Goal: Navigation & Orientation: Find specific page/section

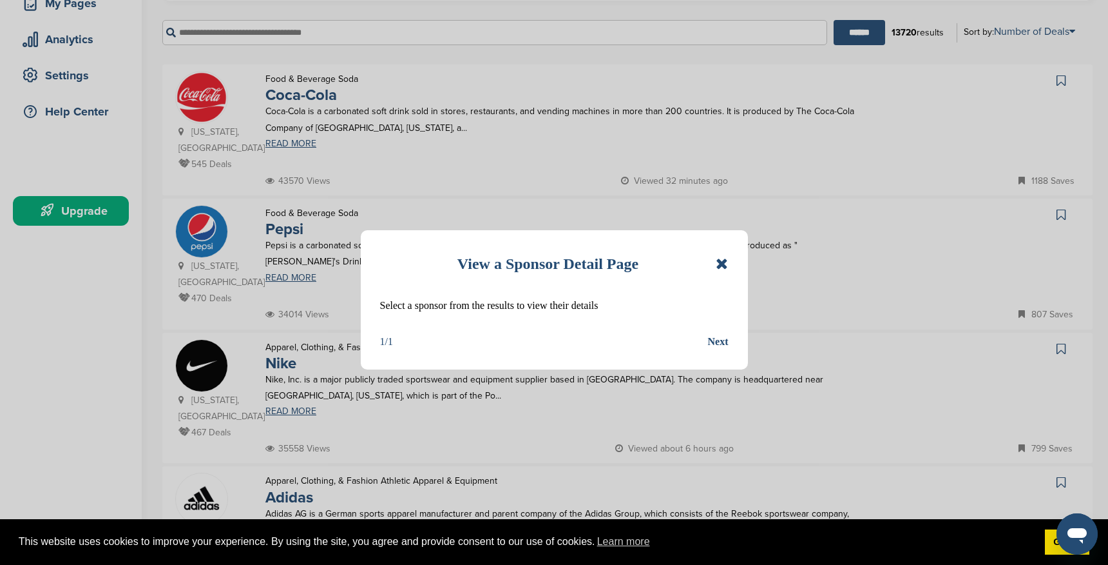
click at [719, 266] on icon at bounding box center [722, 263] width 12 height 15
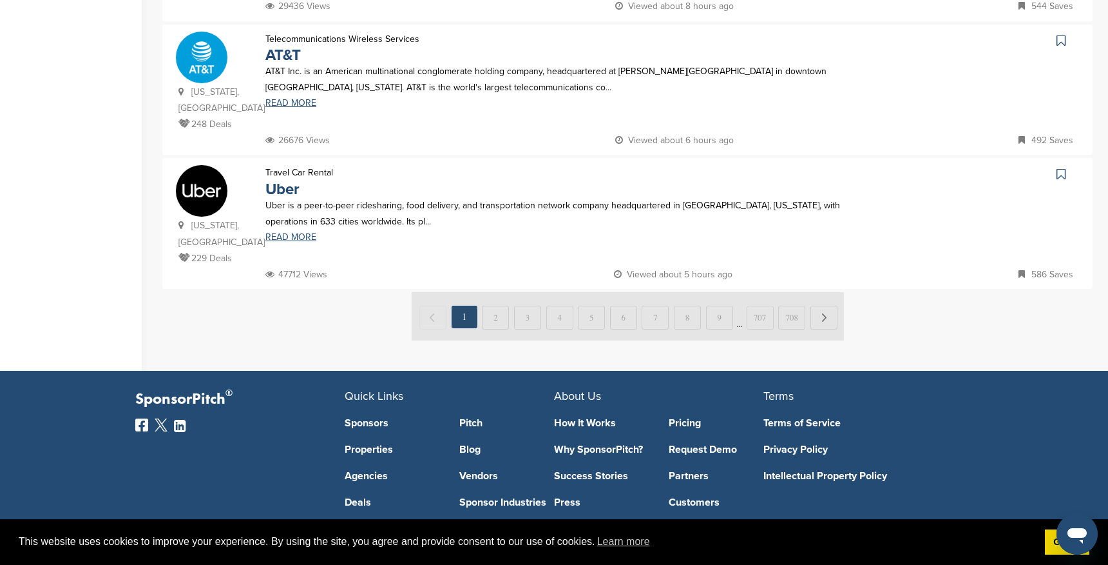
scroll to position [1328, 0]
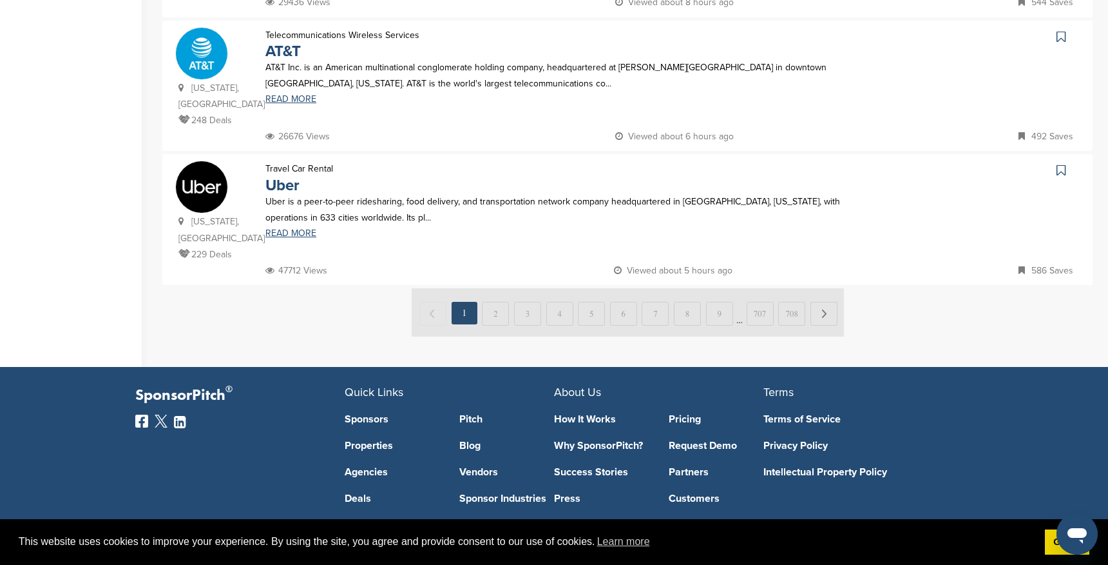
click at [499, 288] on img at bounding box center [628, 312] width 432 height 48
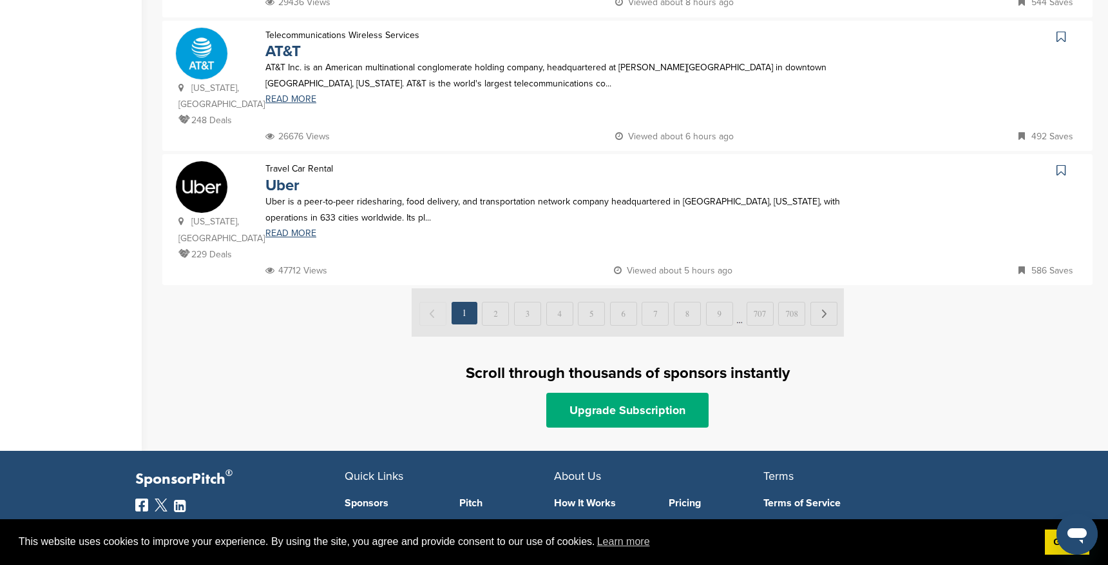
click at [492, 288] on img at bounding box center [628, 312] width 432 height 48
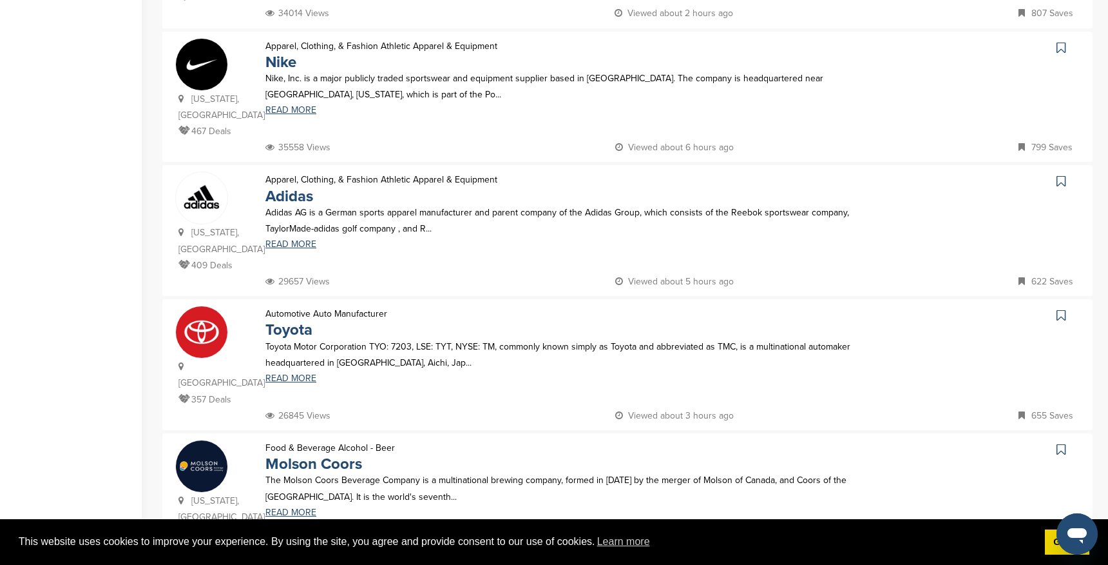
scroll to position [0, 0]
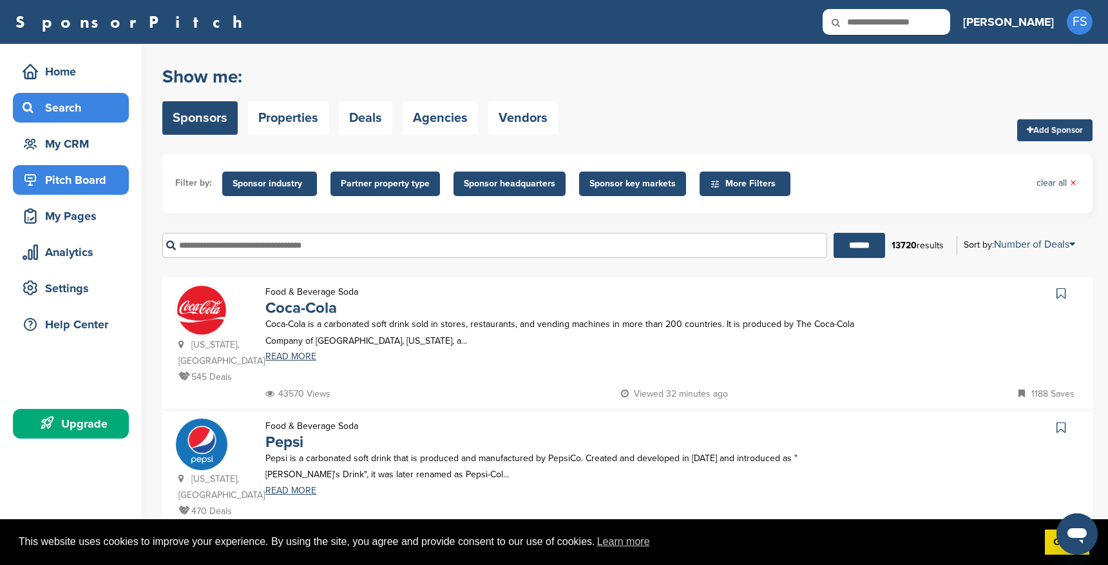
click at [75, 182] on div "Pitch Board" at bounding box center [74, 179] width 110 height 23
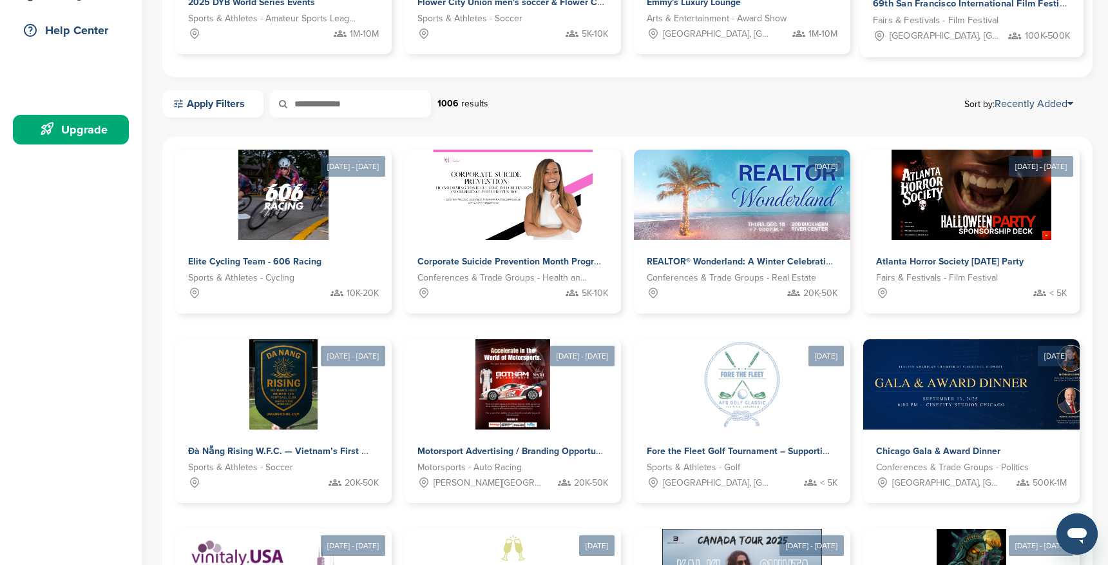
scroll to position [296, 0]
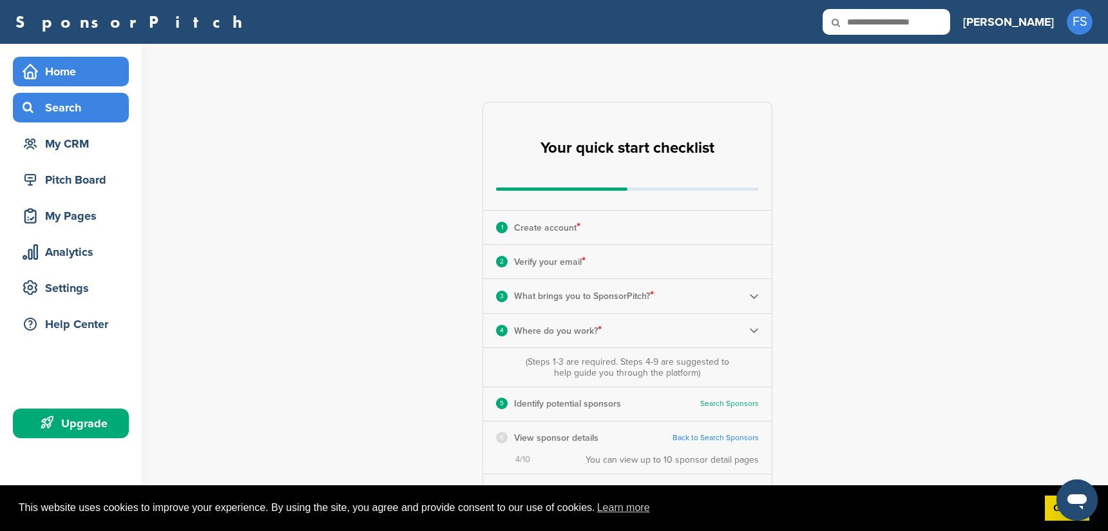
click at [66, 106] on div "Search" at bounding box center [74, 107] width 110 height 23
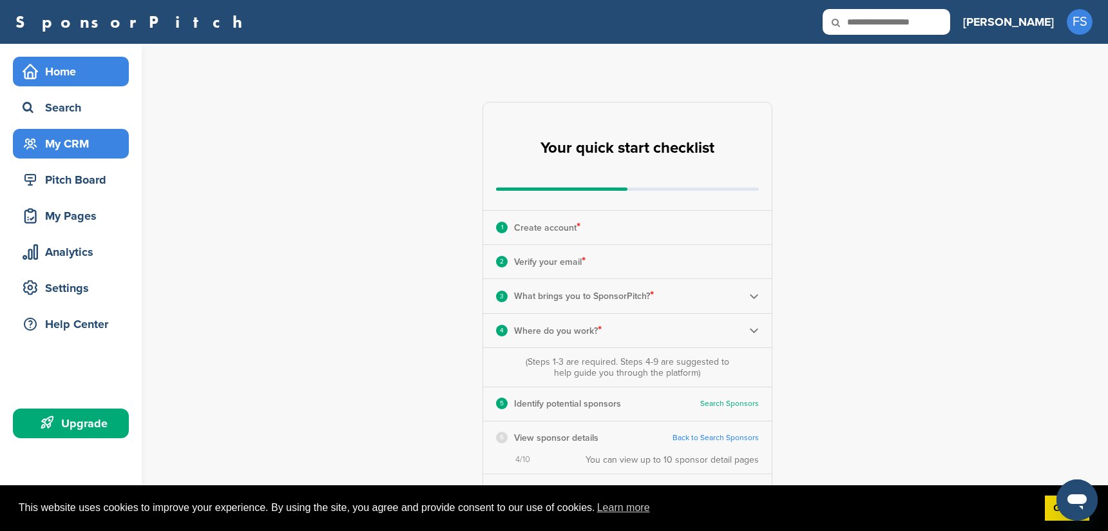
click at [51, 139] on div "My CRM" at bounding box center [74, 143] width 110 height 23
click at [70, 142] on div "My CRM" at bounding box center [74, 143] width 110 height 23
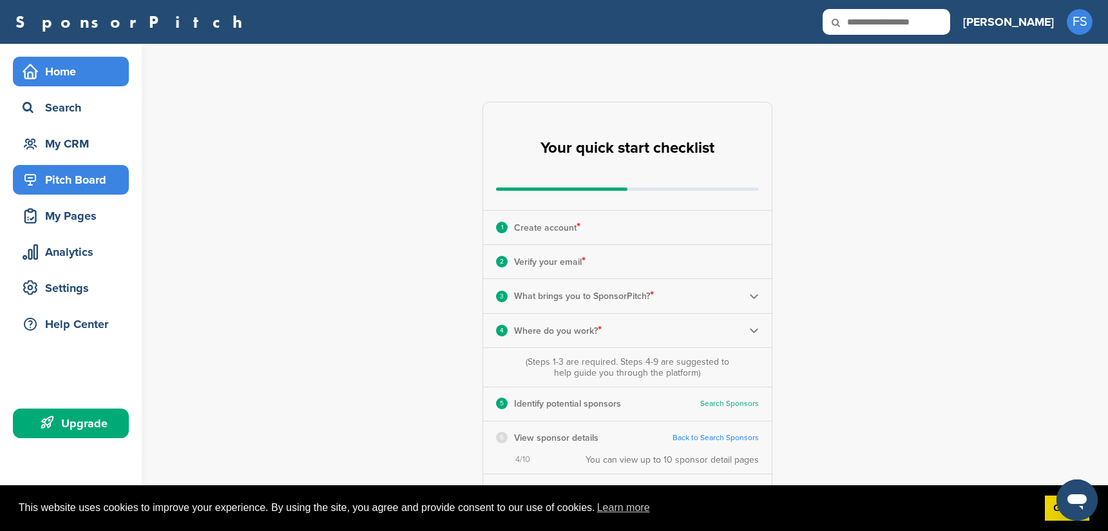
click at [52, 180] on div "Pitch Board" at bounding box center [74, 179] width 110 height 23
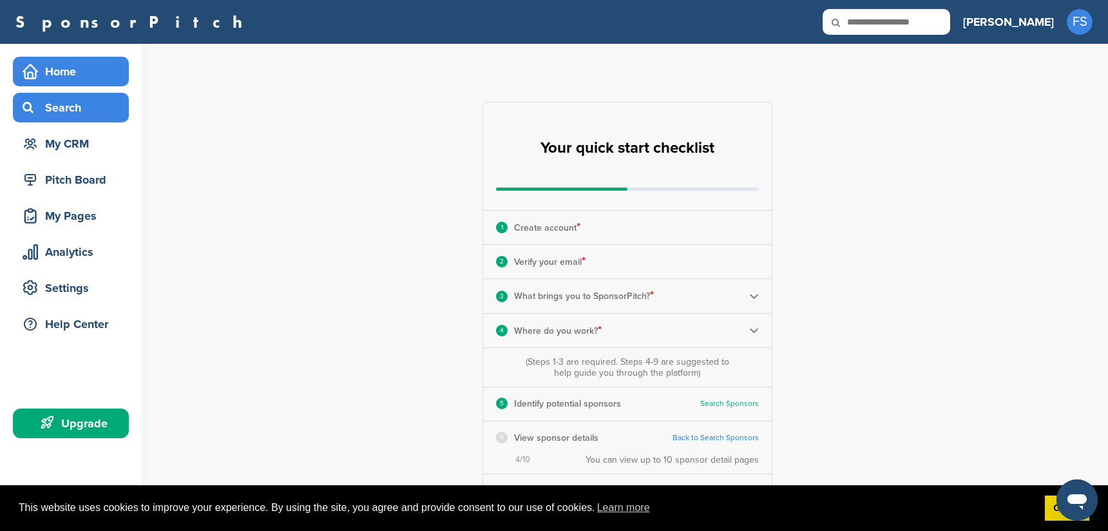
click at [74, 117] on div "Search" at bounding box center [74, 107] width 110 height 23
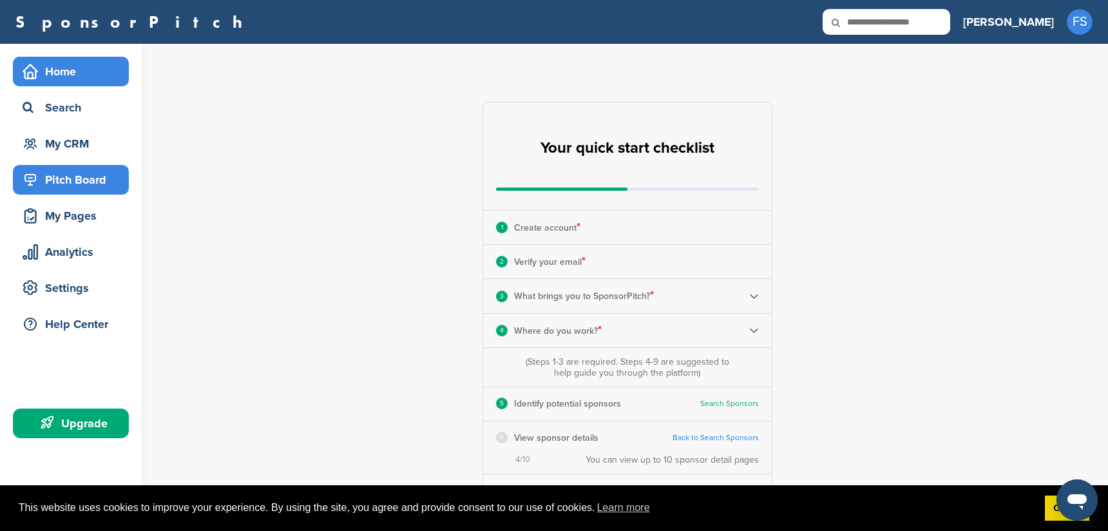
click at [70, 189] on div "Pitch Board" at bounding box center [74, 179] width 110 height 23
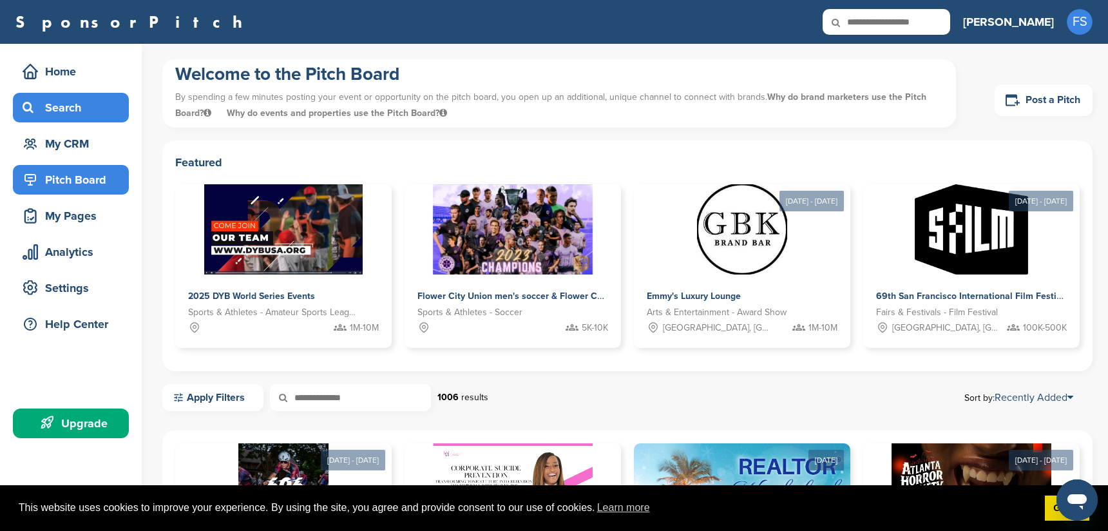
click at [52, 107] on div "Search" at bounding box center [74, 107] width 110 height 23
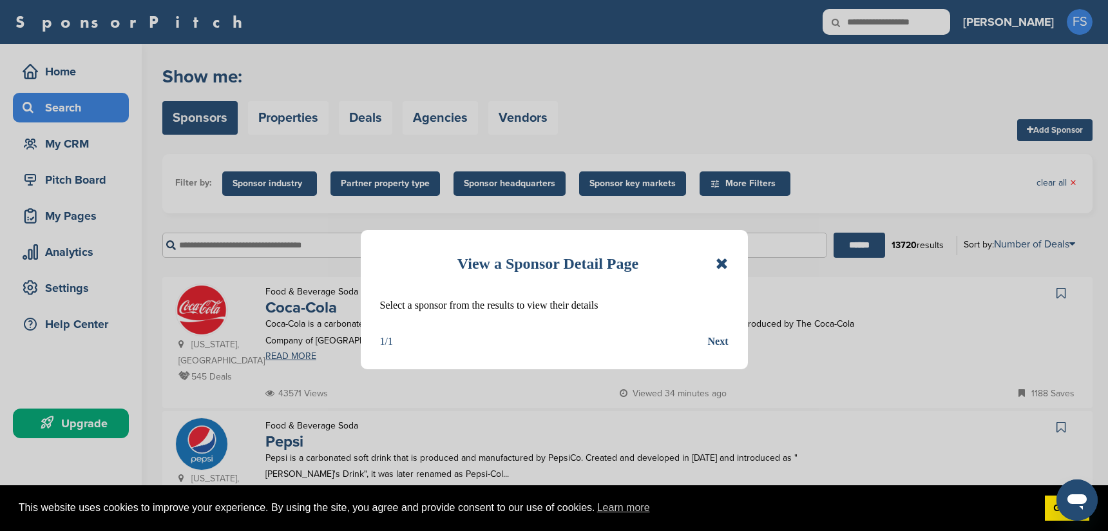
click at [722, 264] on icon at bounding box center [722, 263] width 12 height 15
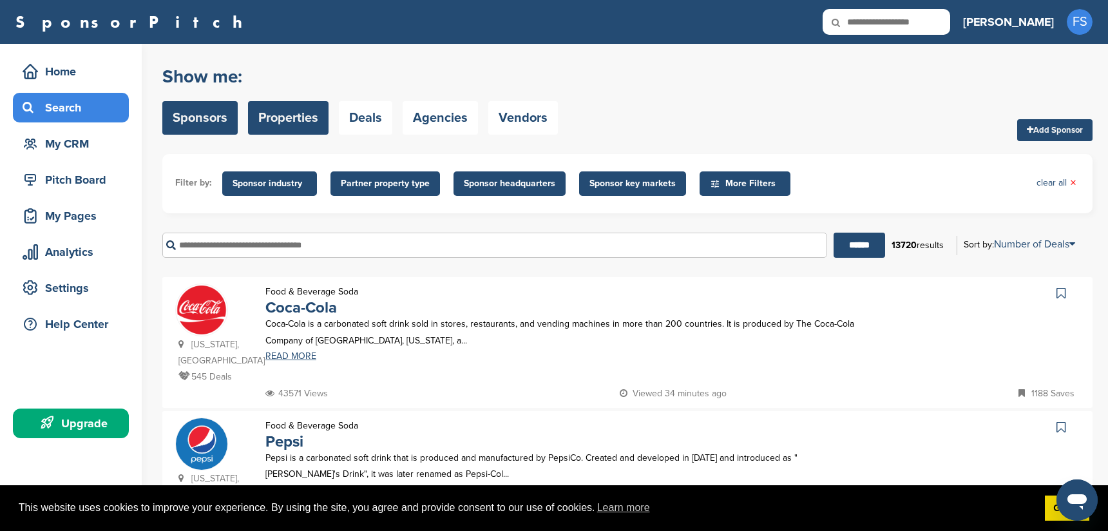
click at [278, 115] on link "Properties" at bounding box center [288, 118] width 81 height 34
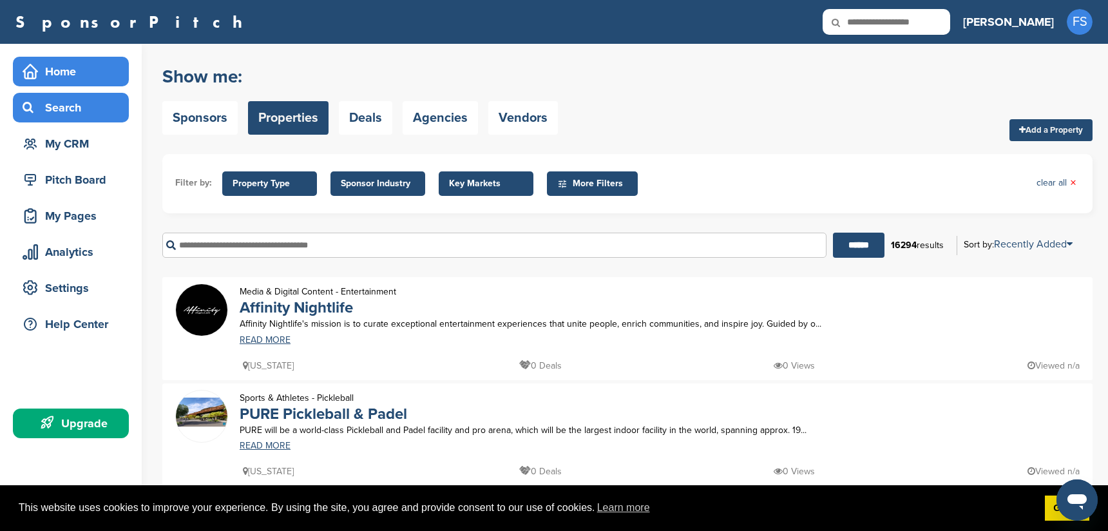
click at [53, 71] on div "Home" at bounding box center [74, 71] width 110 height 23
